Goal: Information Seeking & Learning: Learn about a topic

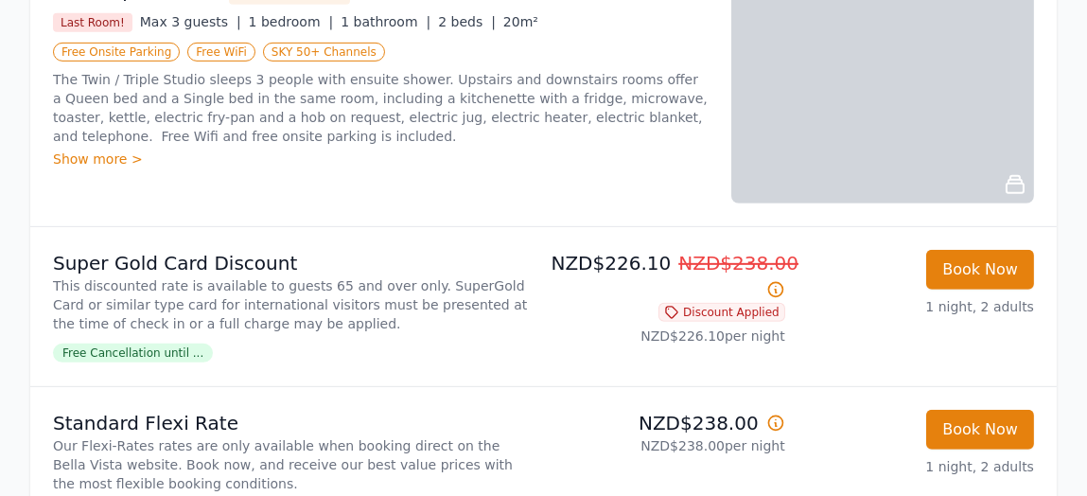
scroll to position [1512, 0]
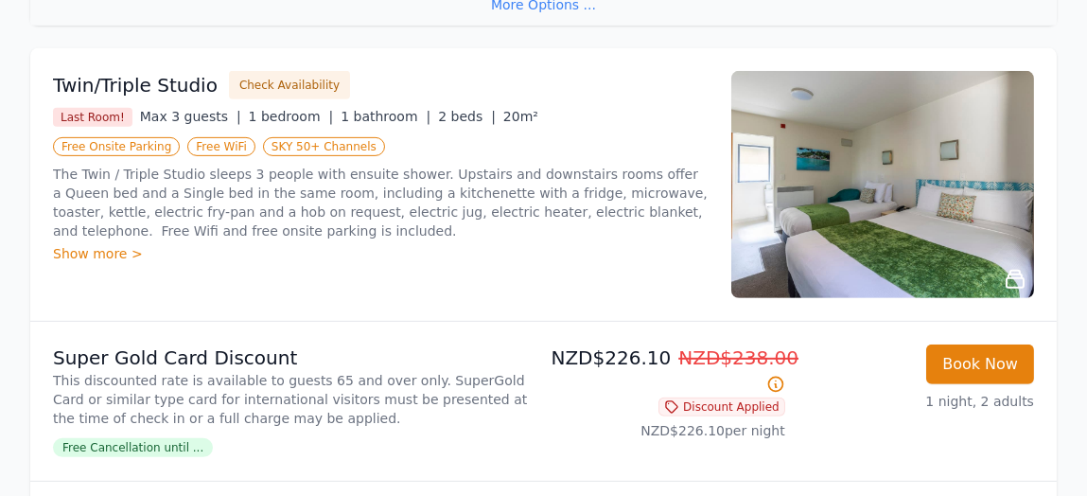
click at [880, 223] on img at bounding box center [882, 184] width 303 height 227
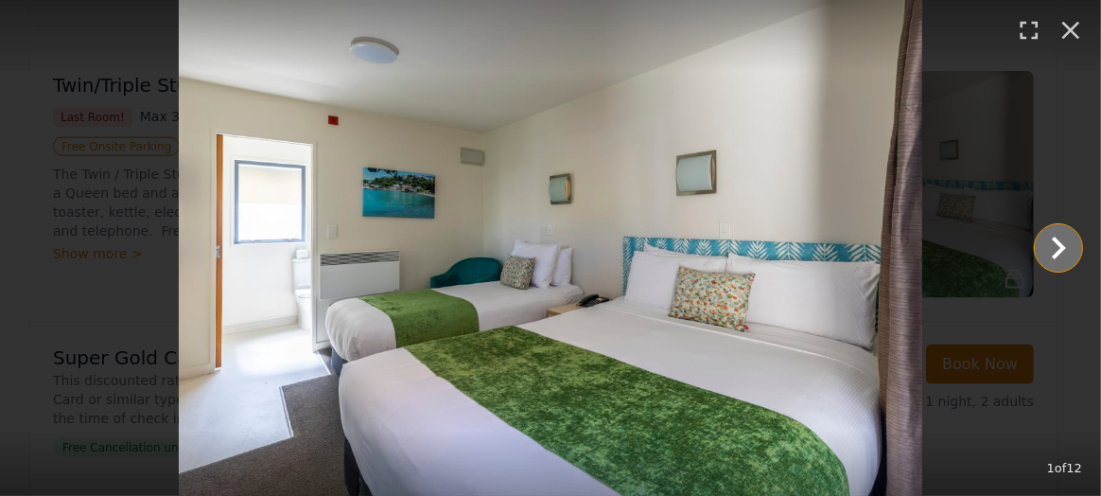
click at [1052, 238] on icon "Show slide 2 of 12" at bounding box center [1058, 247] width 45 height 45
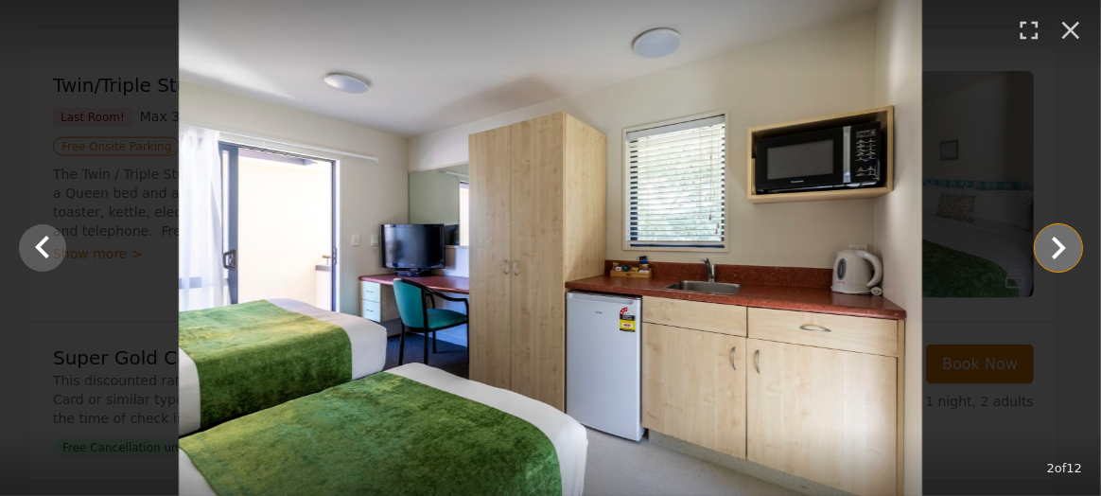
click at [1053, 243] on icon "Show slide 3 of 12" at bounding box center [1058, 247] width 45 height 45
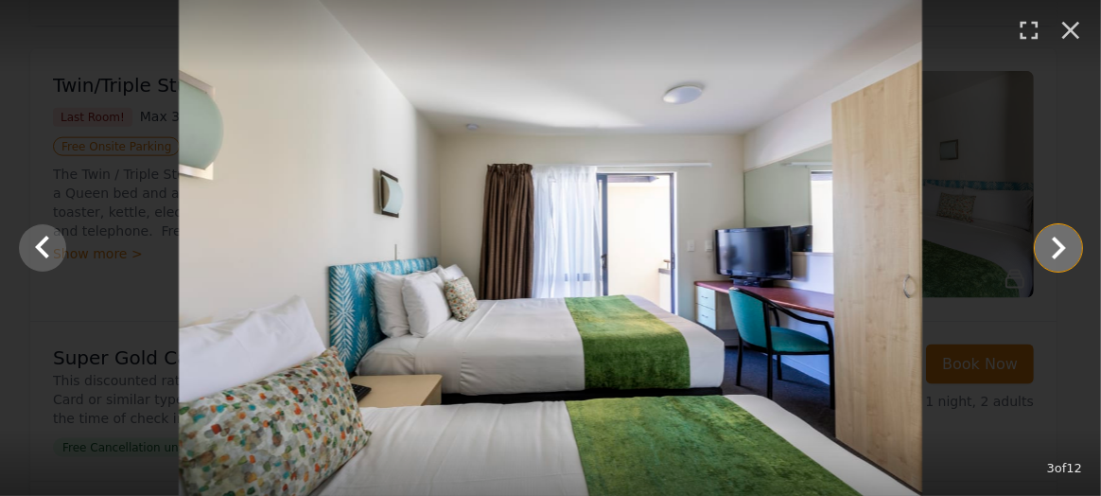
click at [1053, 245] on icon "Show slide 4 of 12" at bounding box center [1058, 247] width 45 height 45
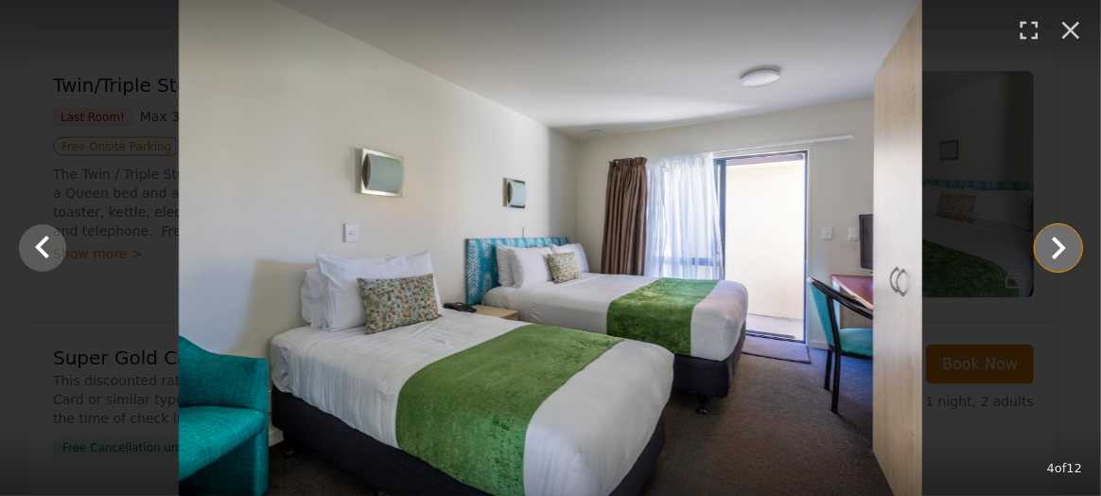
click at [1053, 246] on icon "Show slide 5 of 12" at bounding box center [1058, 247] width 45 height 45
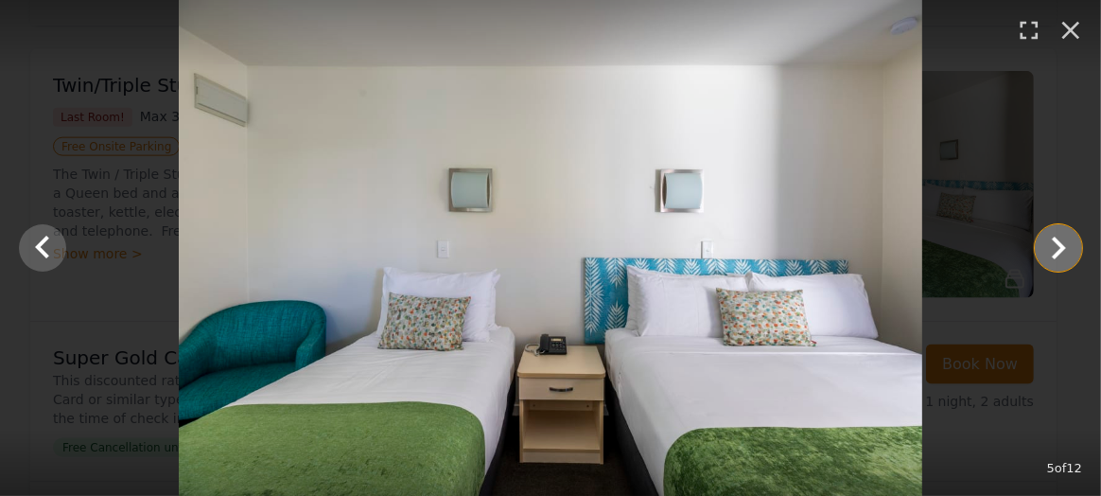
click at [1053, 250] on icon "Show slide 6 of 12" at bounding box center [1058, 247] width 45 height 45
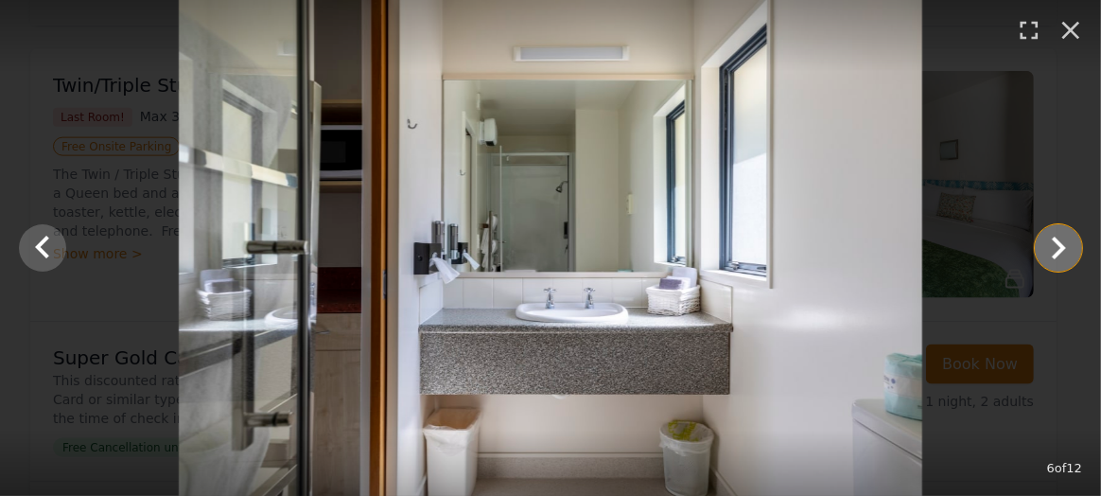
click at [1053, 252] on icon "Show slide 7 of 12" at bounding box center [1058, 247] width 45 height 45
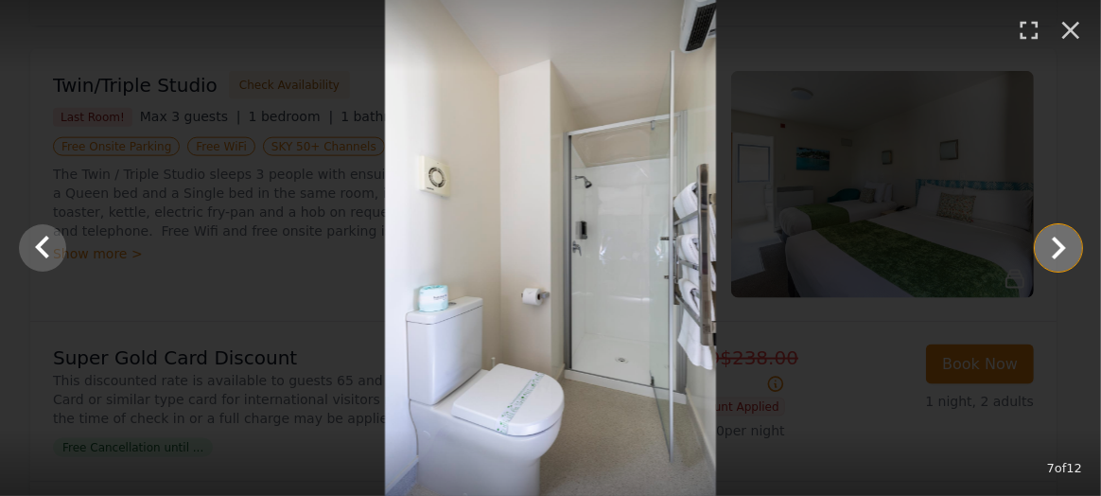
click at [1053, 252] on icon "Show slide 8 of 12" at bounding box center [1058, 247] width 45 height 45
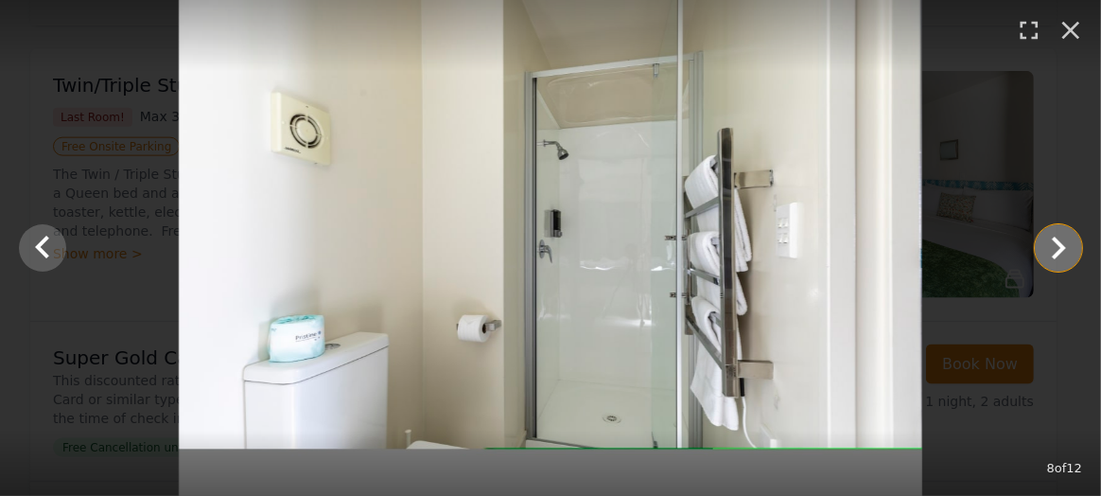
click at [1053, 253] on icon "Show slide 9 of 12" at bounding box center [1058, 247] width 45 height 45
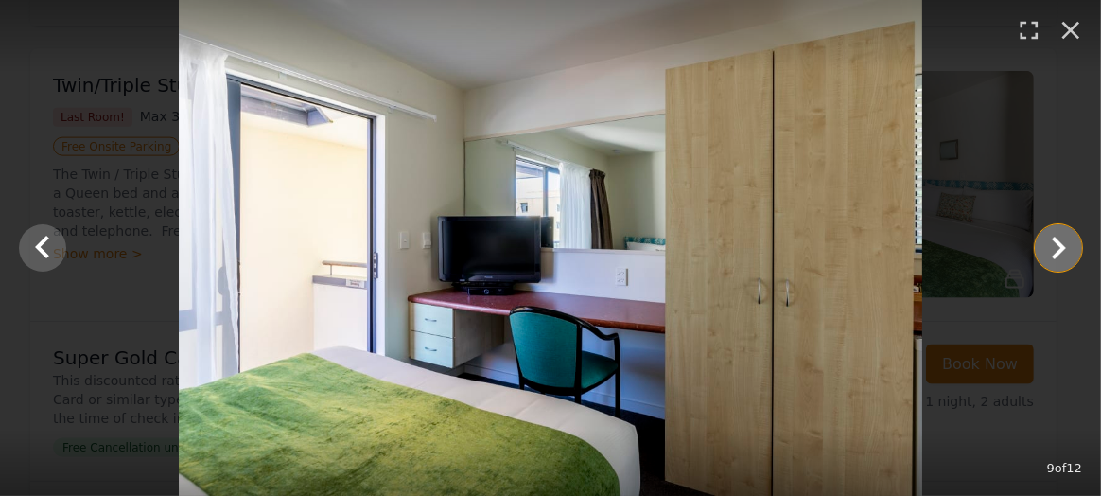
click at [1053, 253] on icon "Show slide 10 of 12" at bounding box center [1058, 247] width 45 height 45
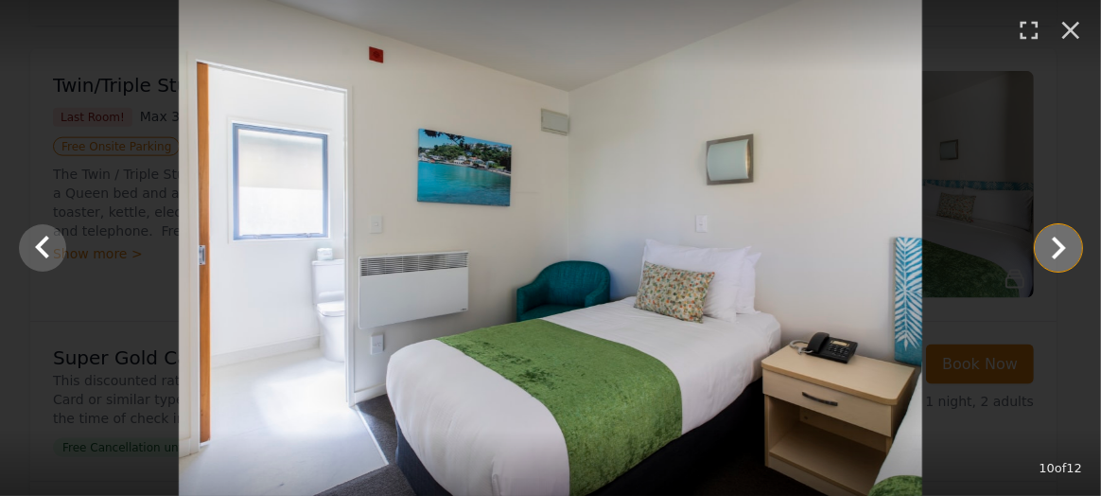
click at [1052, 254] on icon "Show slide 11 of 12" at bounding box center [1058, 247] width 45 height 45
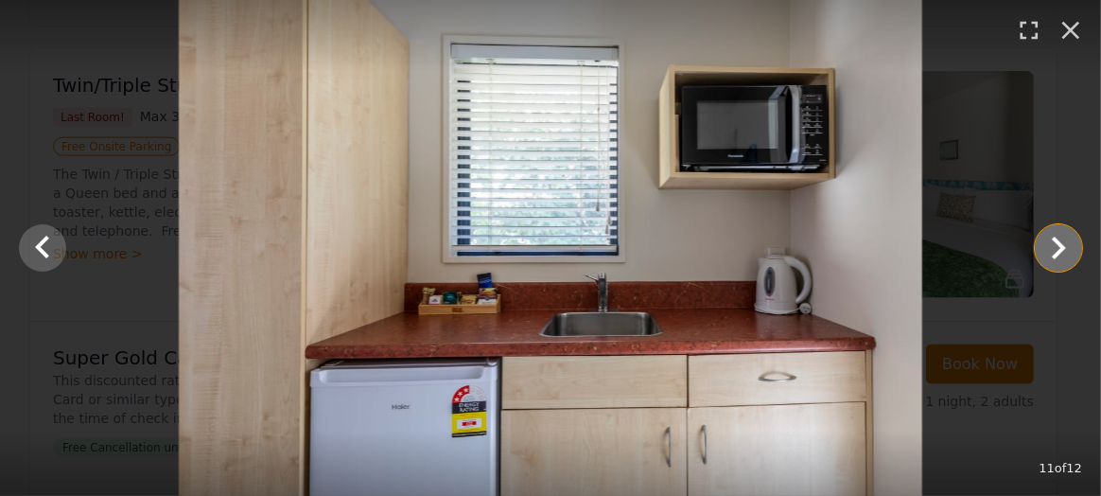
click at [1052, 254] on icon "Show slide 12 of 12" at bounding box center [1058, 247] width 45 height 45
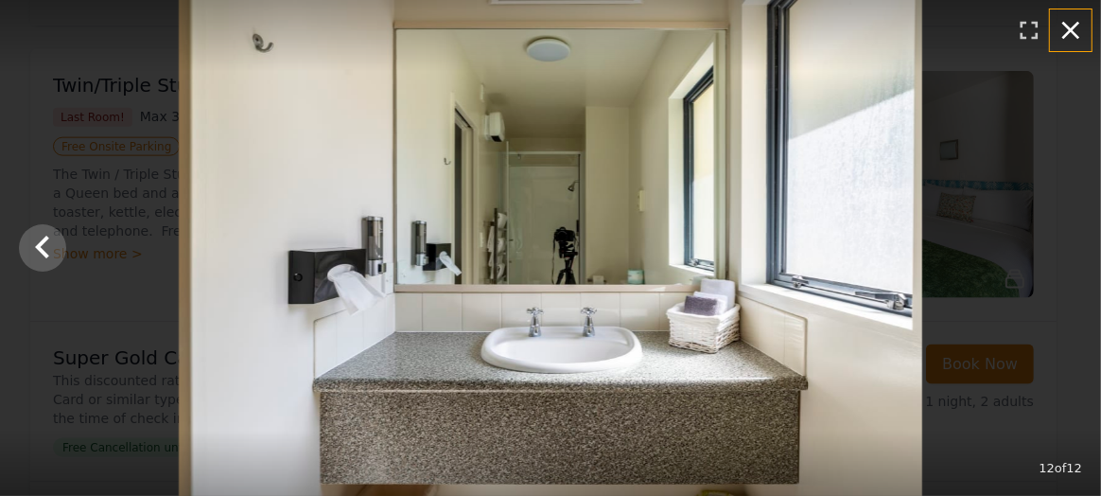
click at [1074, 26] on icon "button" at bounding box center [1071, 31] width 18 height 18
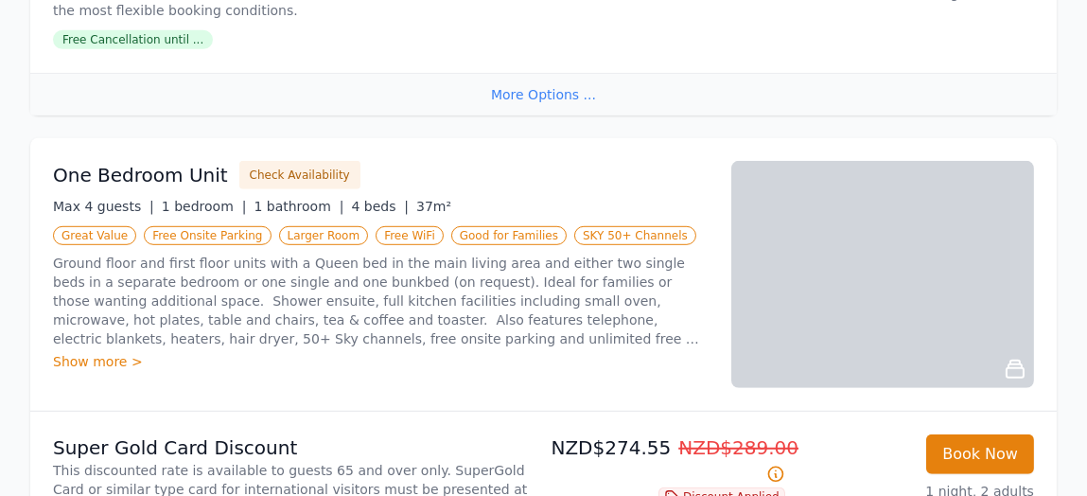
scroll to position [2174, 0]
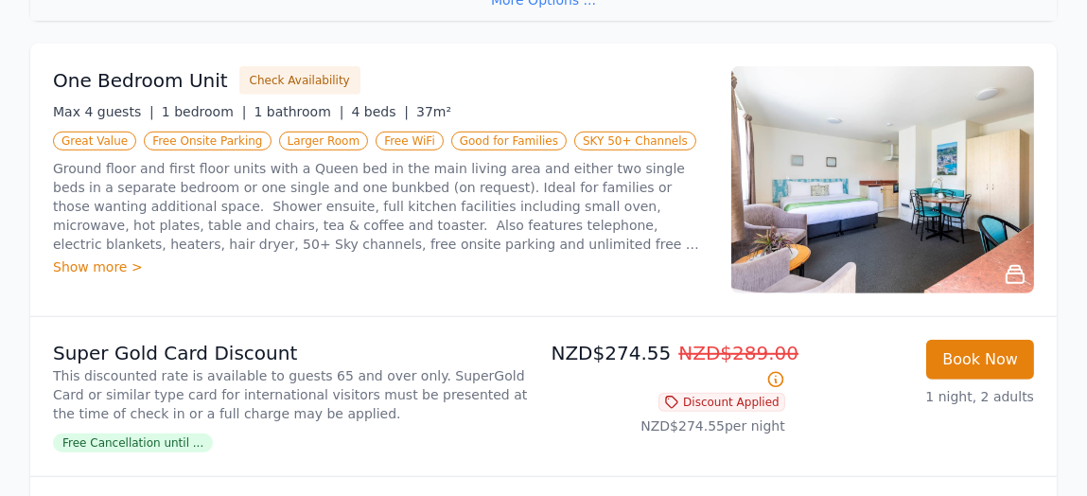
click at [910, 227] on img at bounding box center [882, 179] width 303 height 227
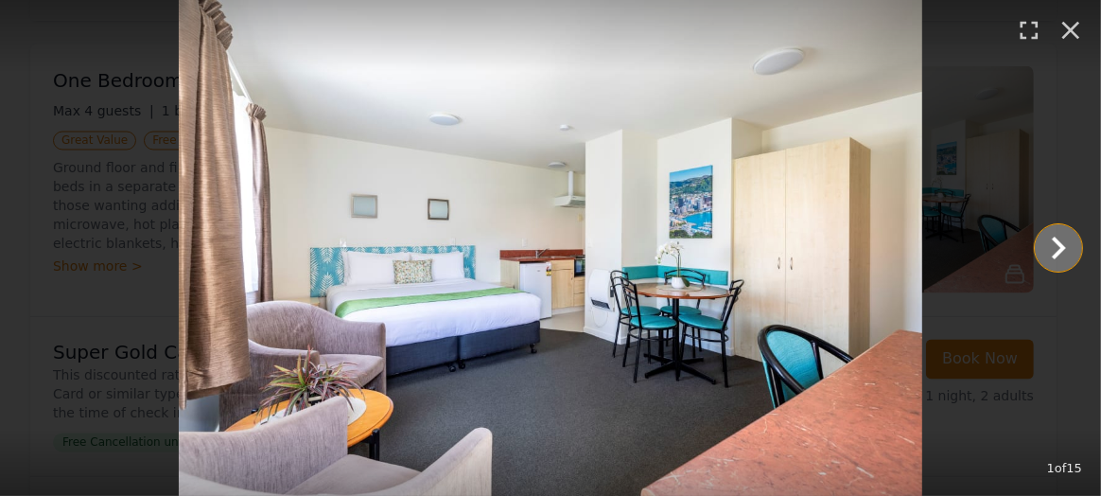
click at [1050, 238] on icon "Show slide 2 of 15" at bounding box center [1058, 247] width 45 height 45
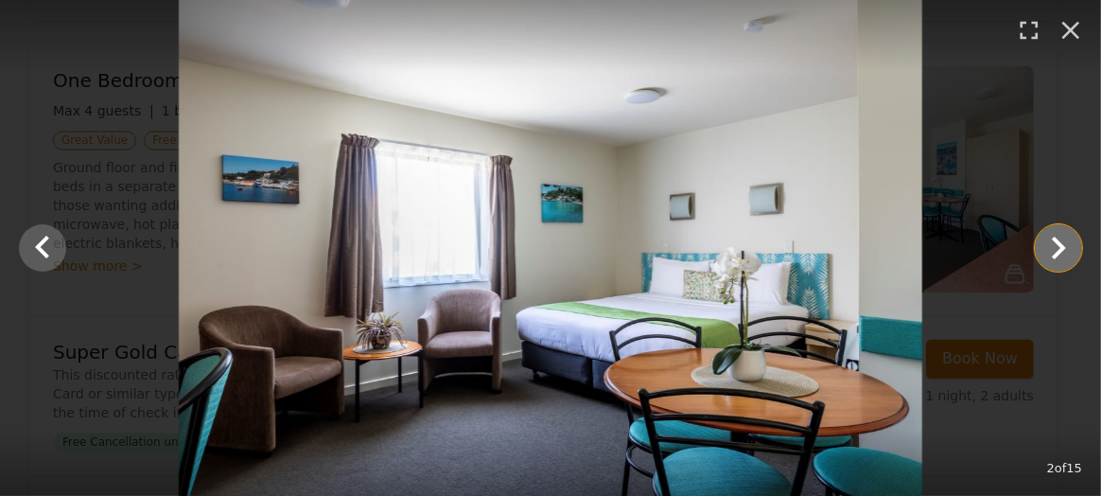
click at [1050, 239] on icon "Show slide 3 of 15" at bounding box center [1058, 247] width 45 height 45
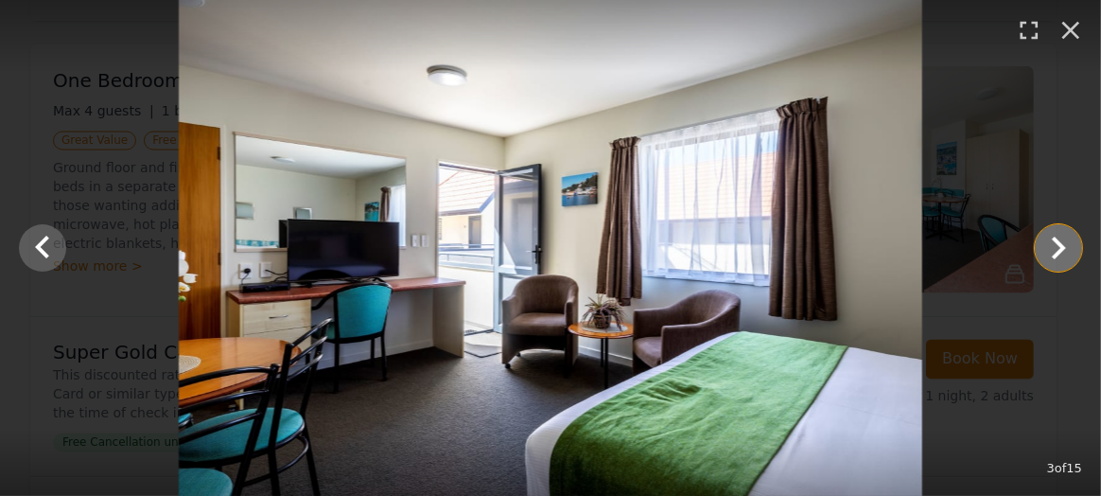
click at [1050, 239] on icon "Show slide 4 of 15" at bounding box center [1058, 247] width 45 height 45
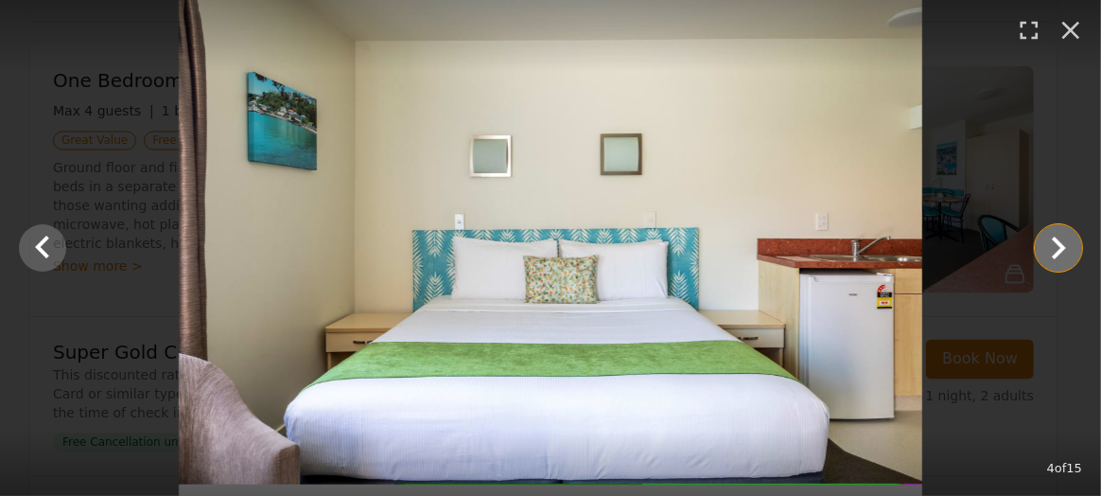
click at [1050, 239] on icon "Show slide 5 of 15" at bounding box center [1058, 247] width 45 height 45
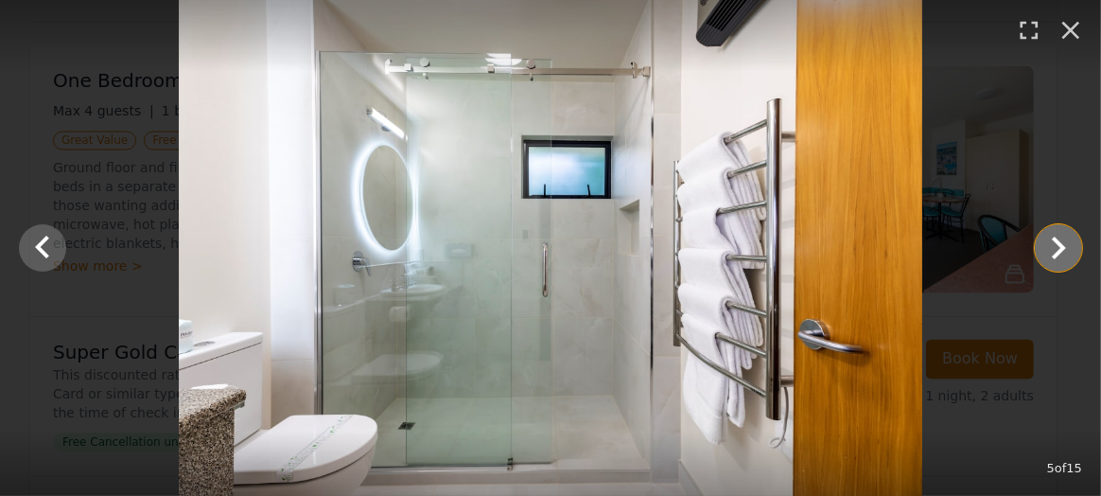
click at [1050, 239] on icon "Show slide 6 of 15" at bounding box center [1058, 247] width 45 height 45
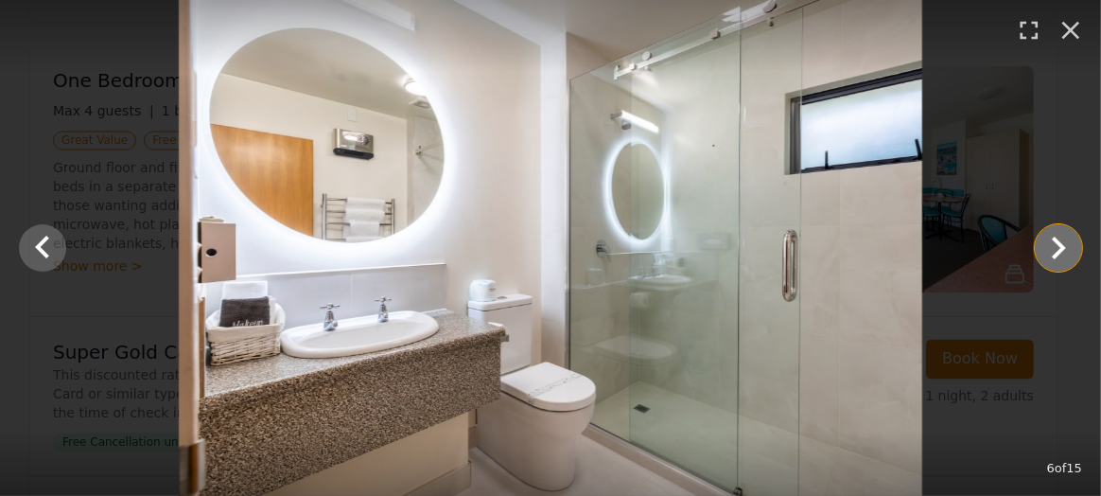
click at [1050, 239] on icon "Show slide 7 of 15" at bounding box center [1058, 247] width 45 height 45
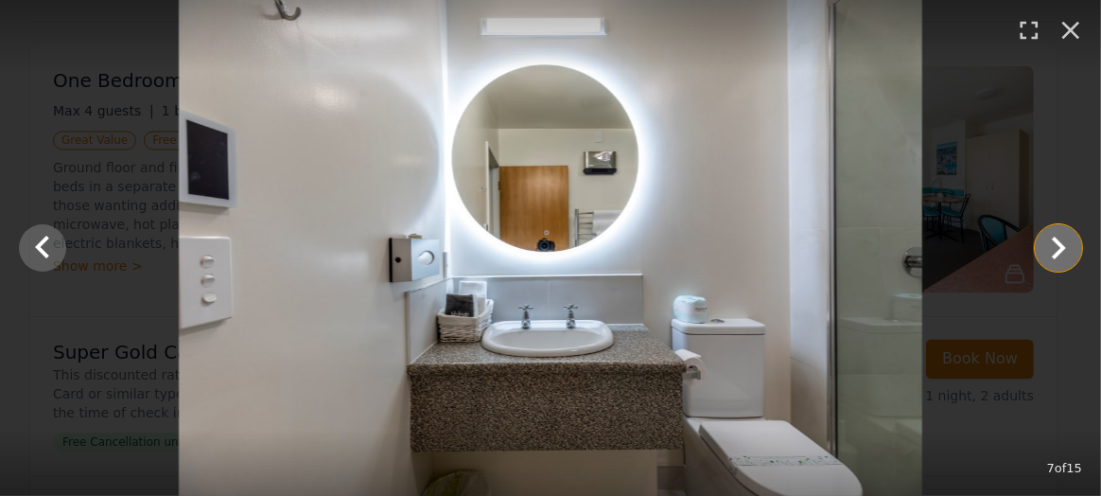
click at [1050, 240] on icon "Show slide 8 of 15" at bounding box center [1058, 247] width 45 height 45
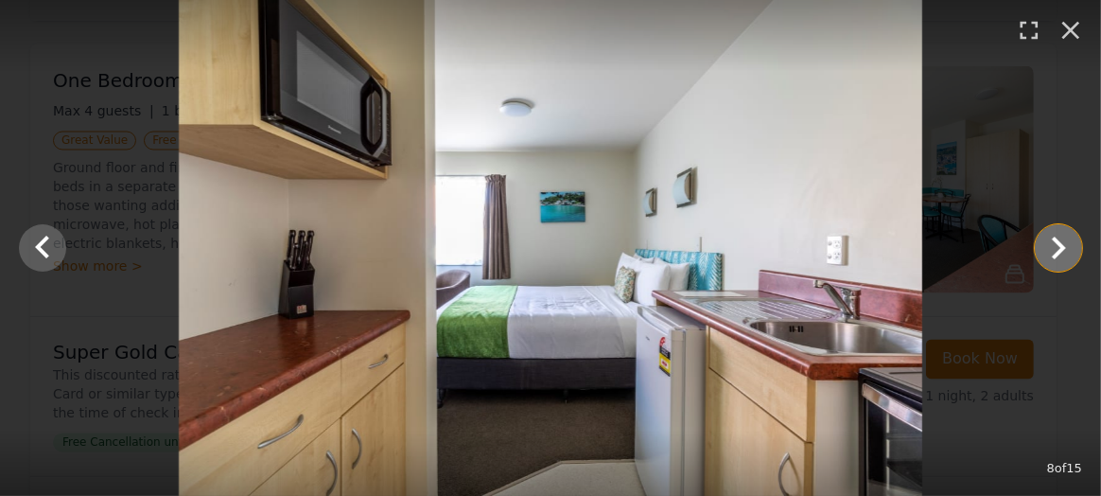
click at [1050, 240] on icon "Show slide 9 of 15" at bounding box center [1058, 247] width 45 height 45
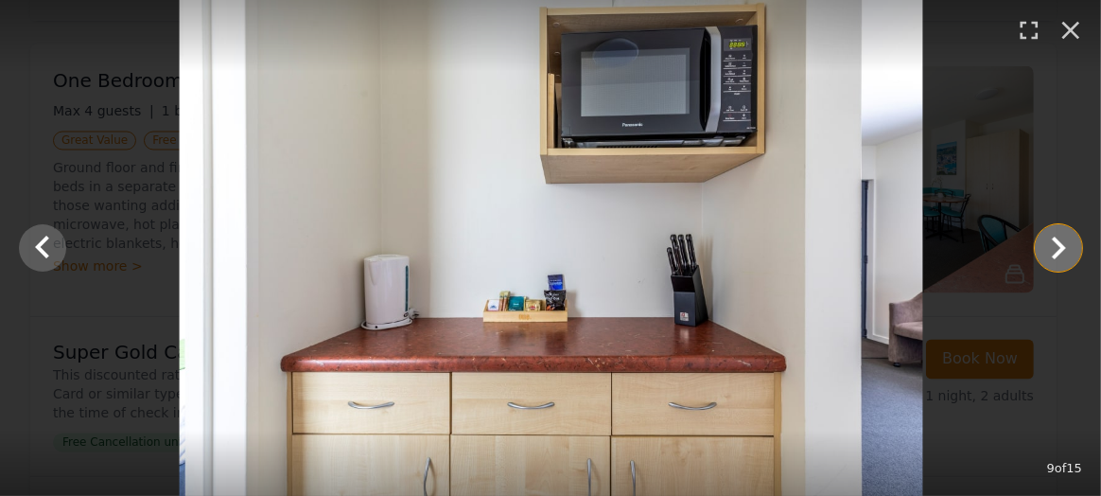
click at [1050, 240] on icon "Show slide 10 of 15" at bounding box center [1058, 247] width 45 height 45
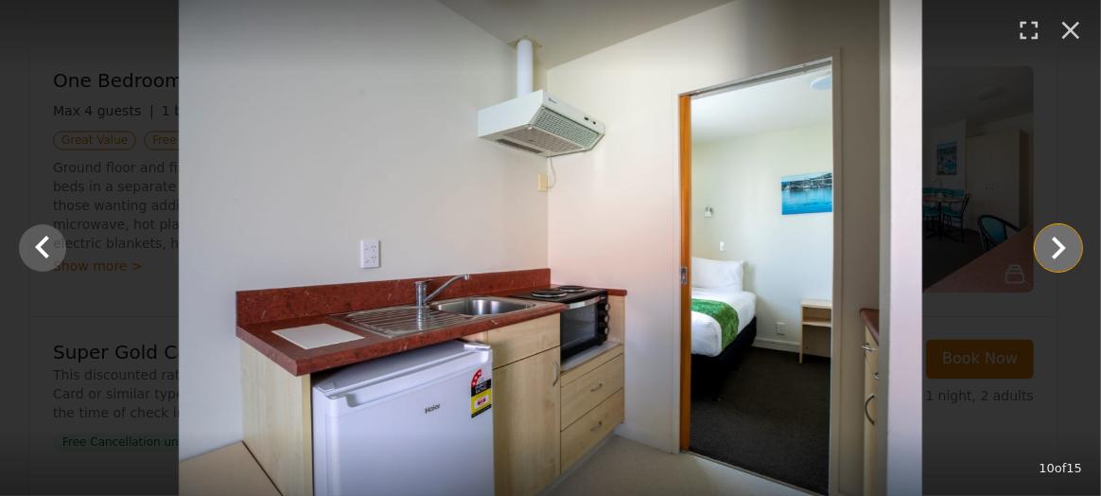
click at [1050, 240] on icon "Show slide 11 of 15" at bounding box center [1058, 247] width 45 height 45
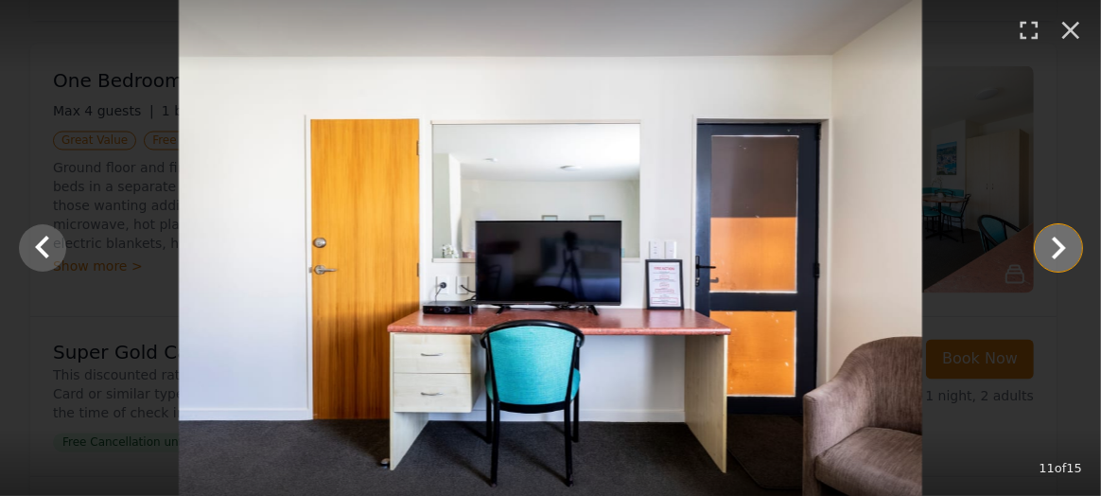
click at [1050, 240] on icon "Show slide 12 of 15" at bounding box center [1058, 247] width 45 height 45
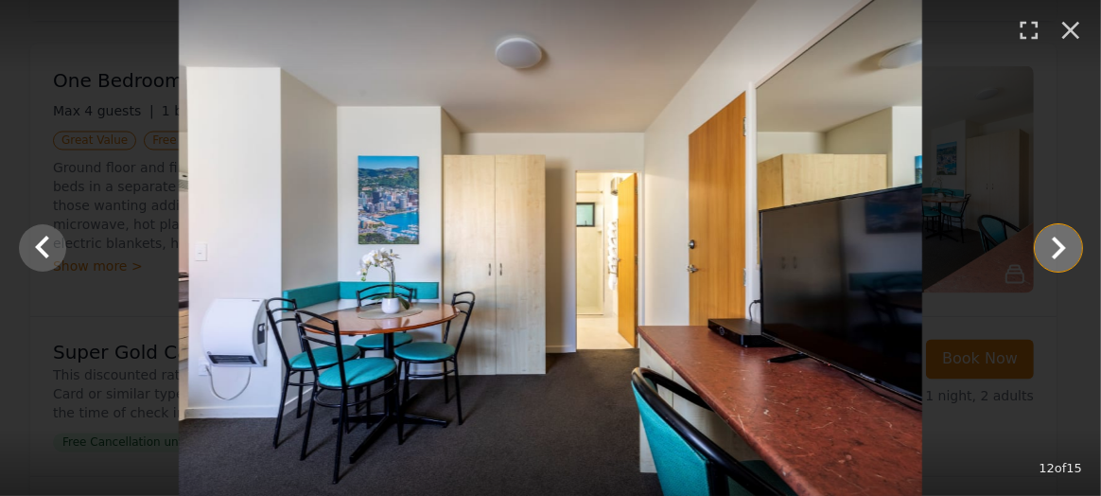
click at [1050, 240] on icon "Show slide 13 of 15" at bounding box center [1058, 247] width 45 height 45
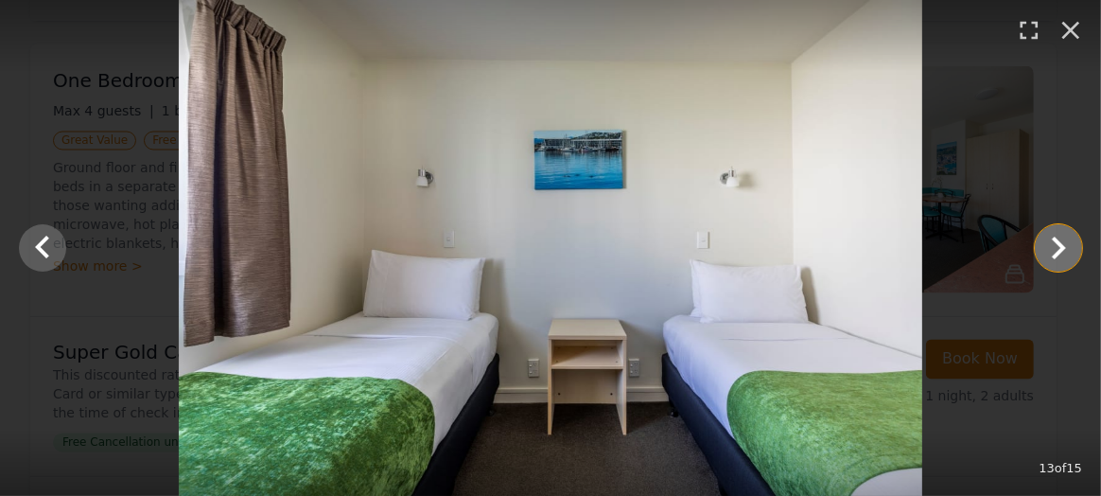
click at [1050, 240] on icon "Show slide 14 of 15" at bounding box center [1058, 247] width 45 height 45
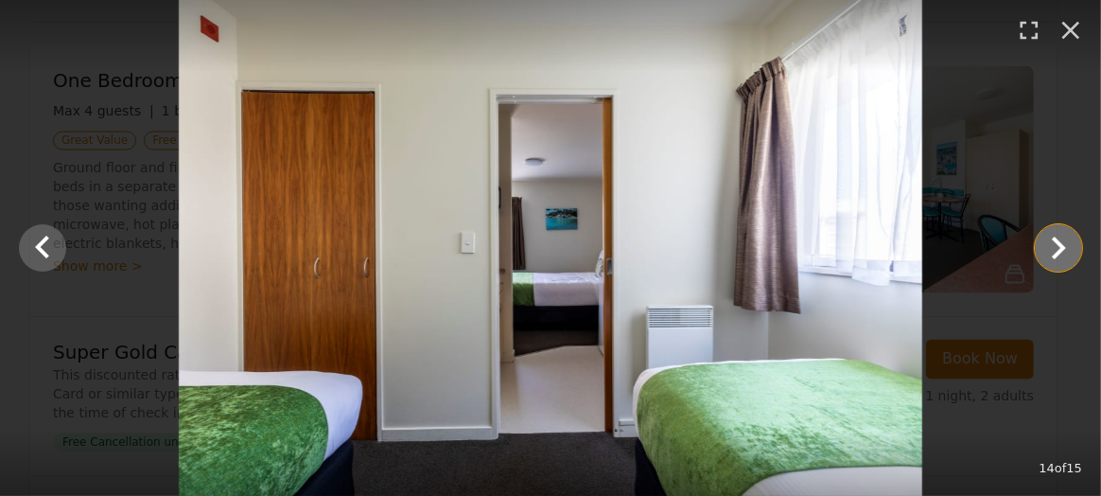
click at [1050, 240] on icon "Show slide 15 of 15" at bounding box center [1058, 247] width 45 height 45
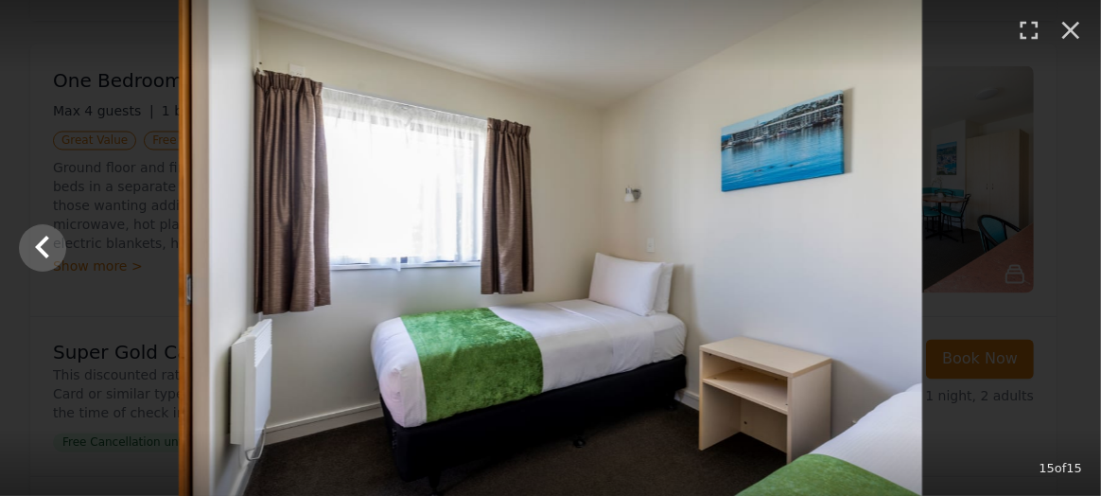
click at [1050, 240] on div at bounding box center [550, 248] width 1101 height 496
